Goal: Task Accomplishment & Management: Complete application form

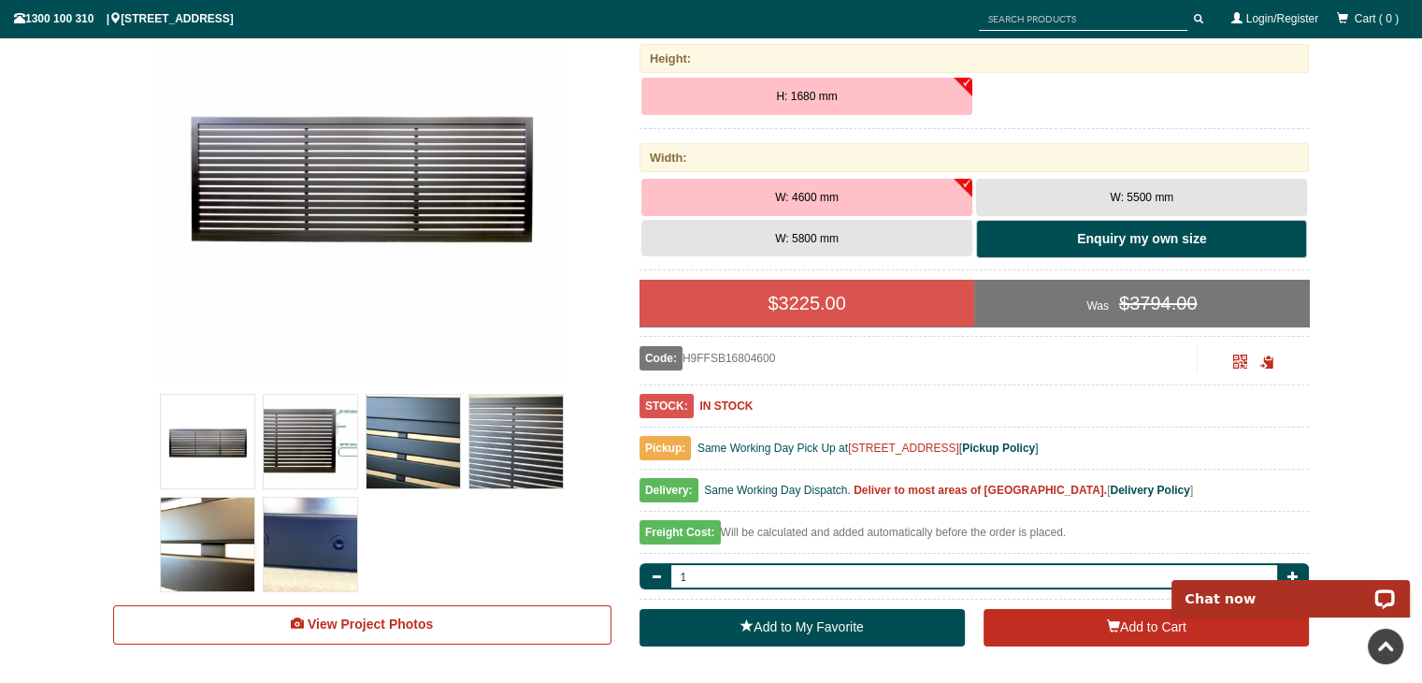
click at [1142, 239] on b "Enquiry my own size" at bounding box center [1141, 238] width 129 height 15
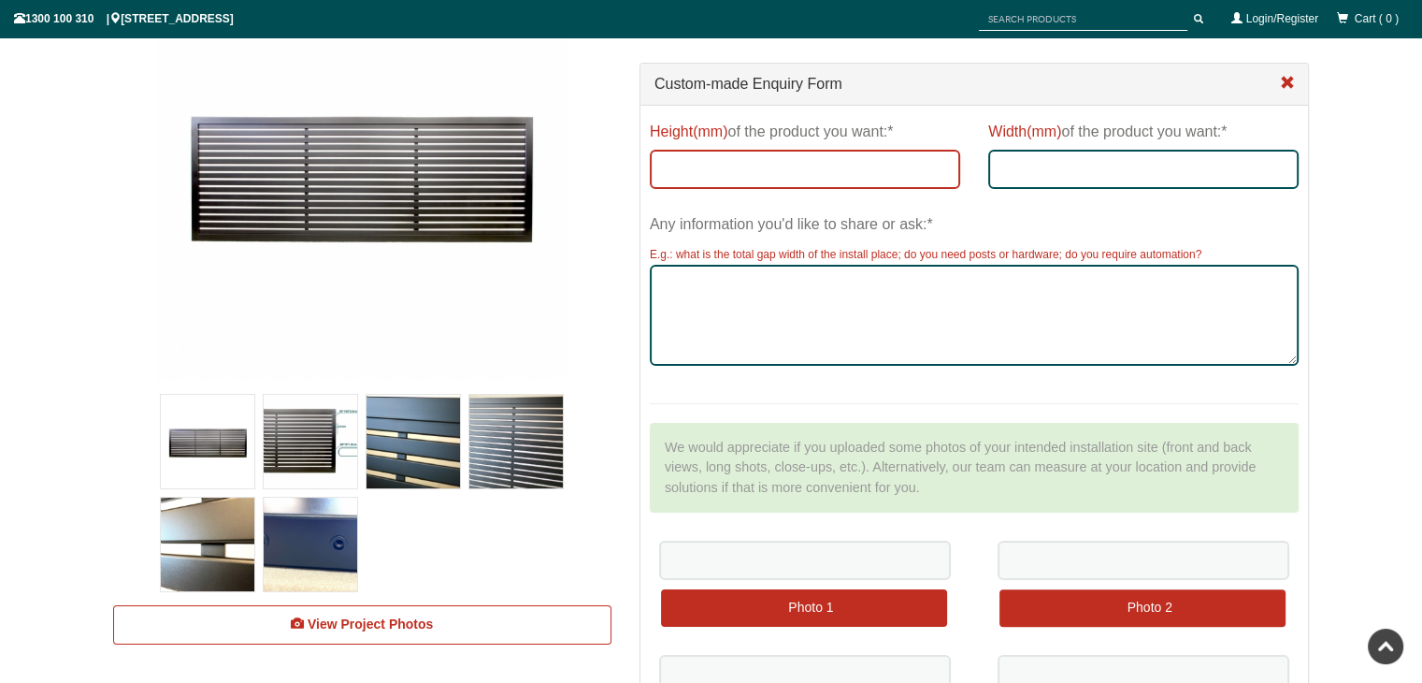
click at [752, 166] on input "Height(mm) of the product you want:*" at bounding box center [805, 169] width 310 height 39
type input "1500mm"
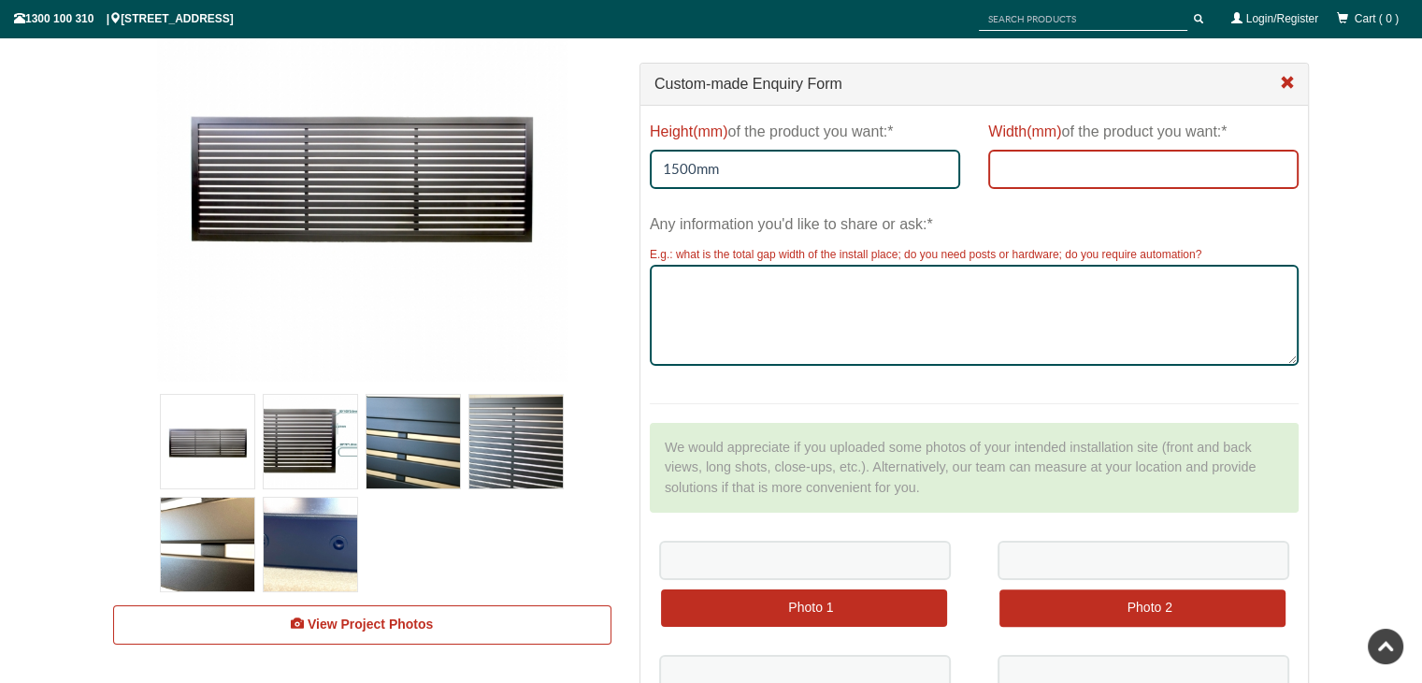
click at [1053, 162] on input "Width(mm) of the product you want:*" at bounding box center [1143, 169] width 310 height 39
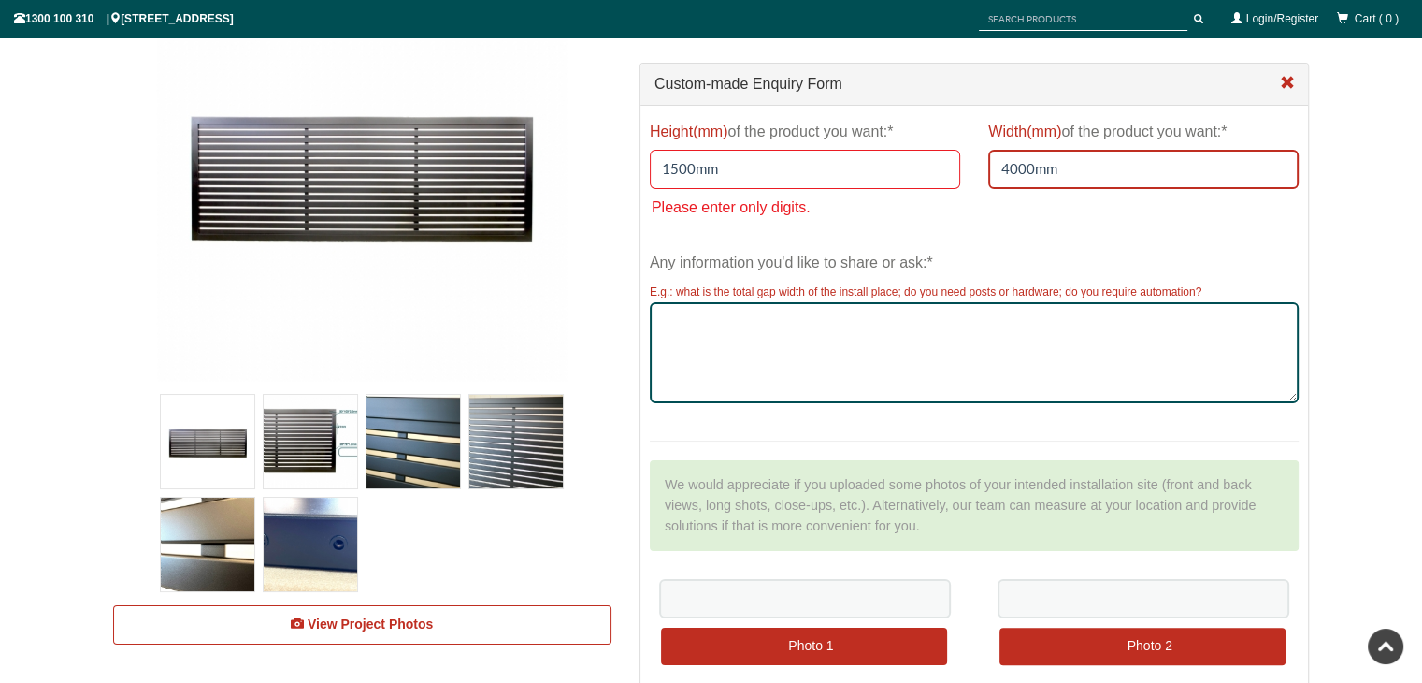
type input "4000mm"
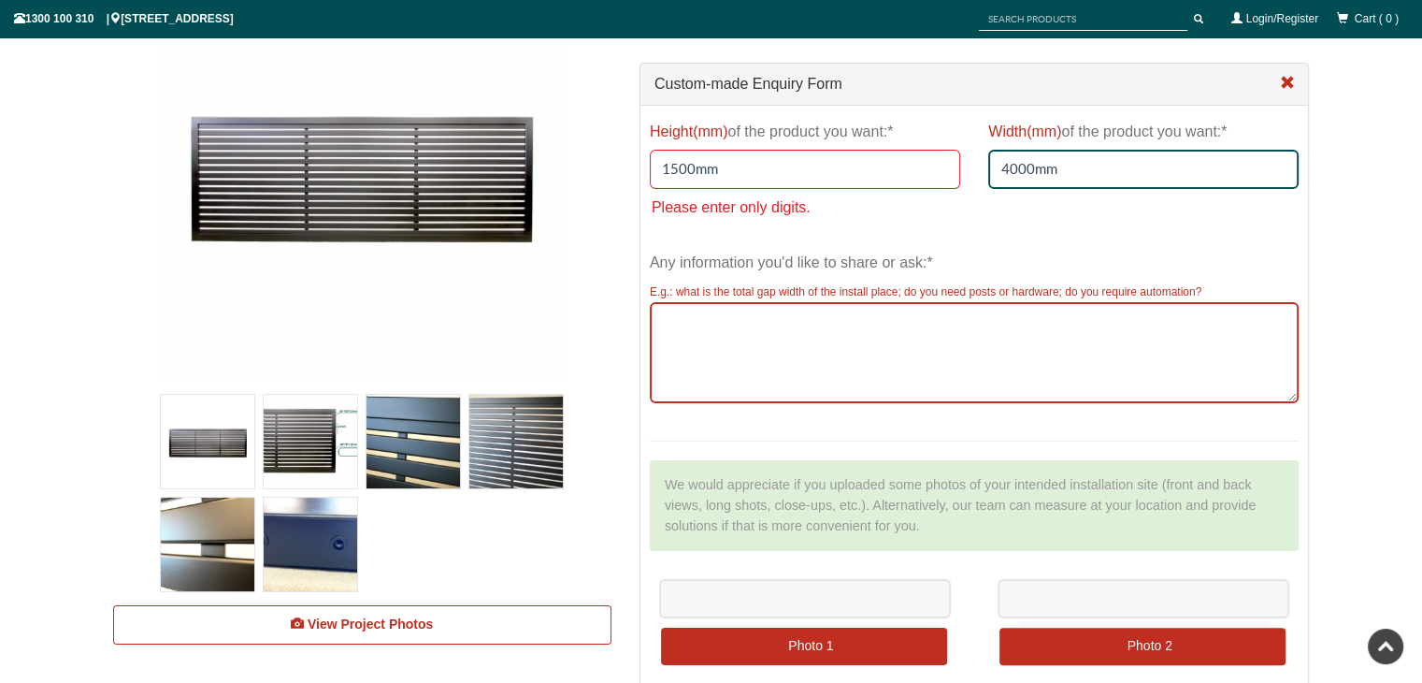
click at [703, 323] on textarea "Any information you'd like to share or ask:*" at bounding box center [975, 352] width 650 height 101
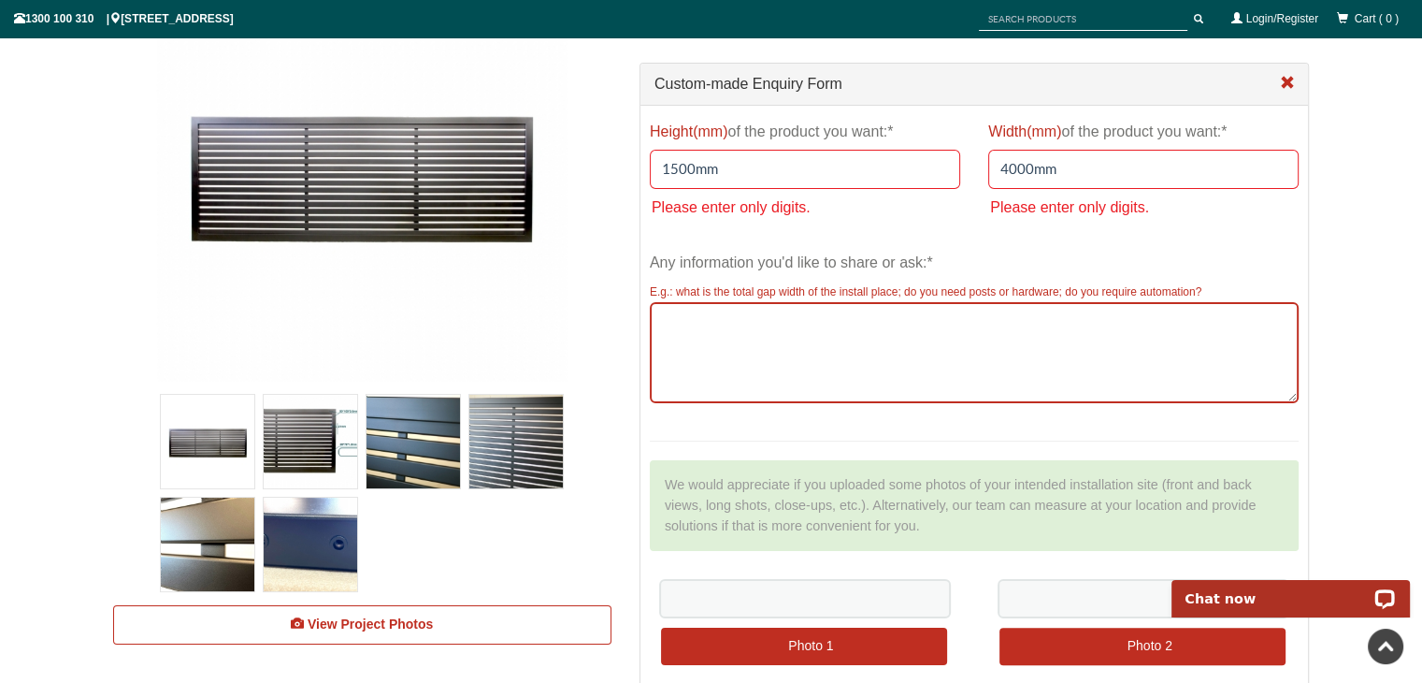
click at [819, 379] on textarea "Any information you'd like to share or ask:*" at bounding box center [975, 352] width 650 height 101
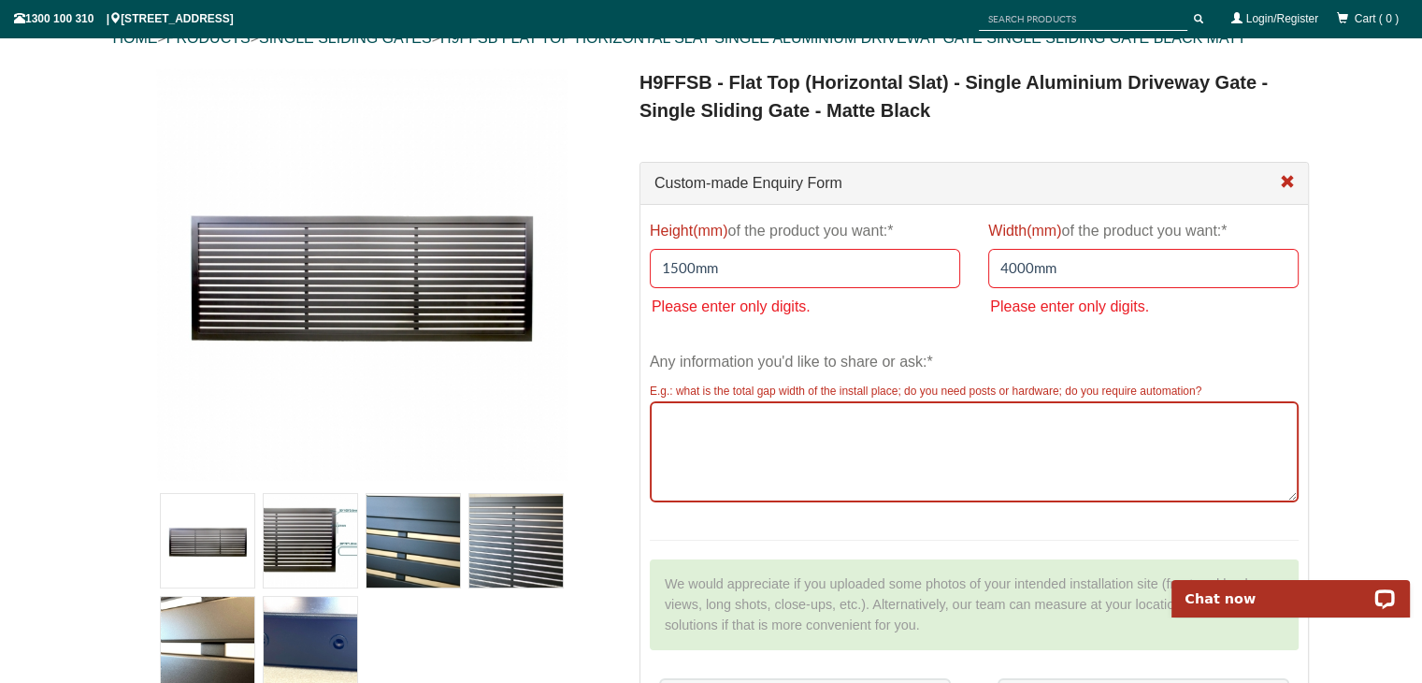
scroll to position [468, 0]
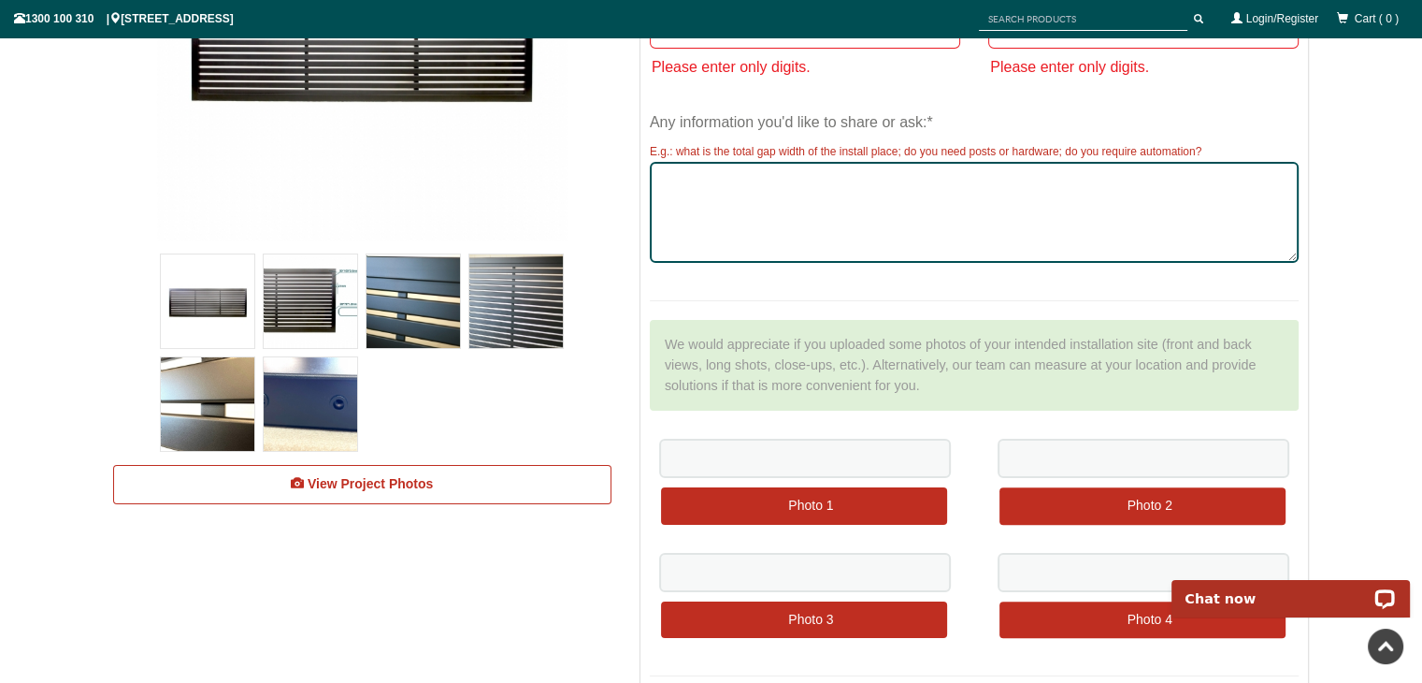
click at [317, 399] on img at bounding box center [311, 404] width 94 height 94
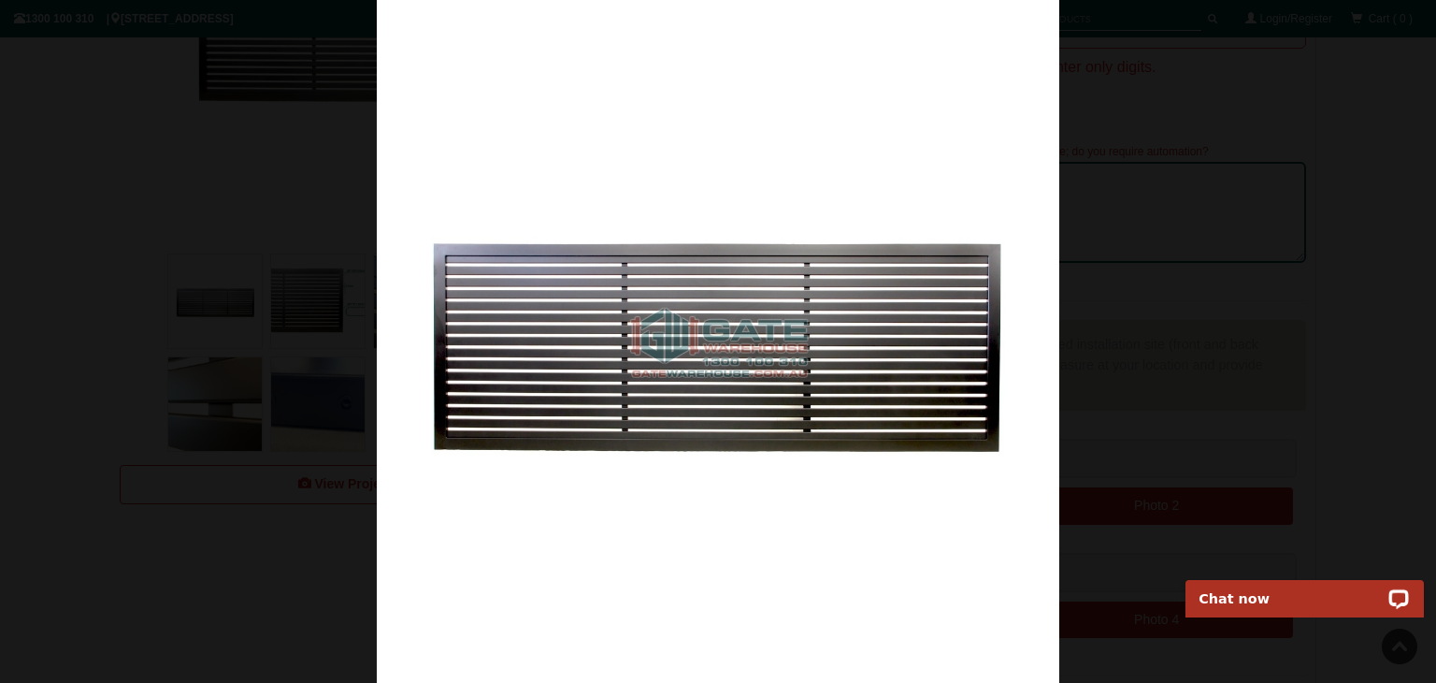
click at [1155, 439] on div at bounding box center [718, 341] width 1436 height 683
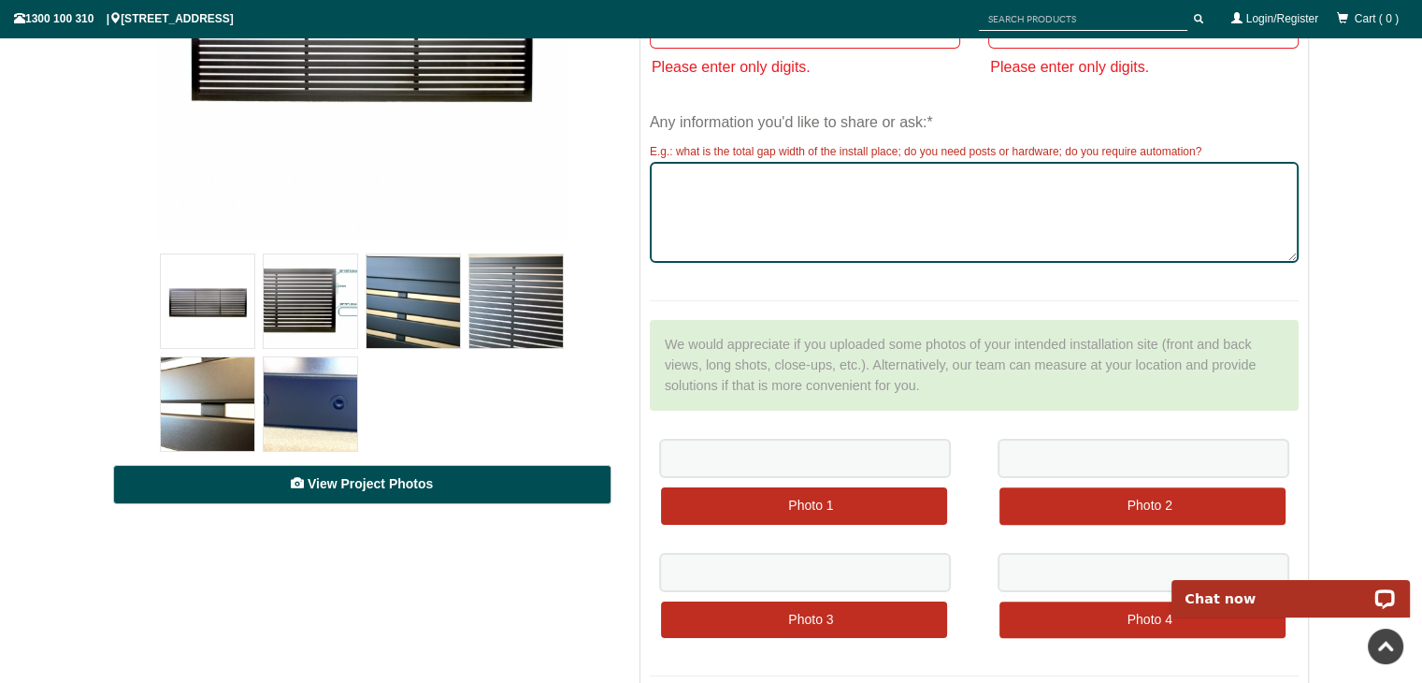
click at [362, 487] on span "View Project Photos" at bounding box center [370, 483] width 125 height 15
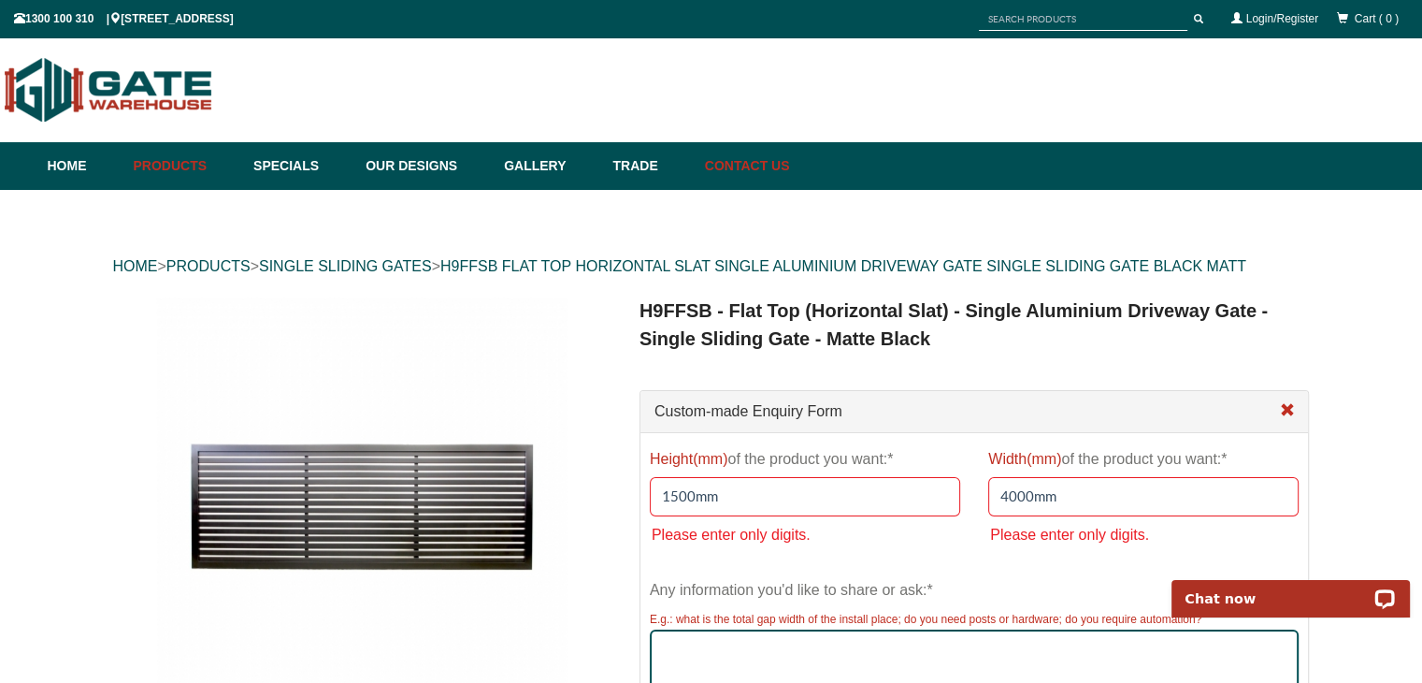
click at [788, 166] on link "Contact Us" at bounding box center [743, 166] width 94 height 48
